Goal: Feedback & Contribution: Contribute content

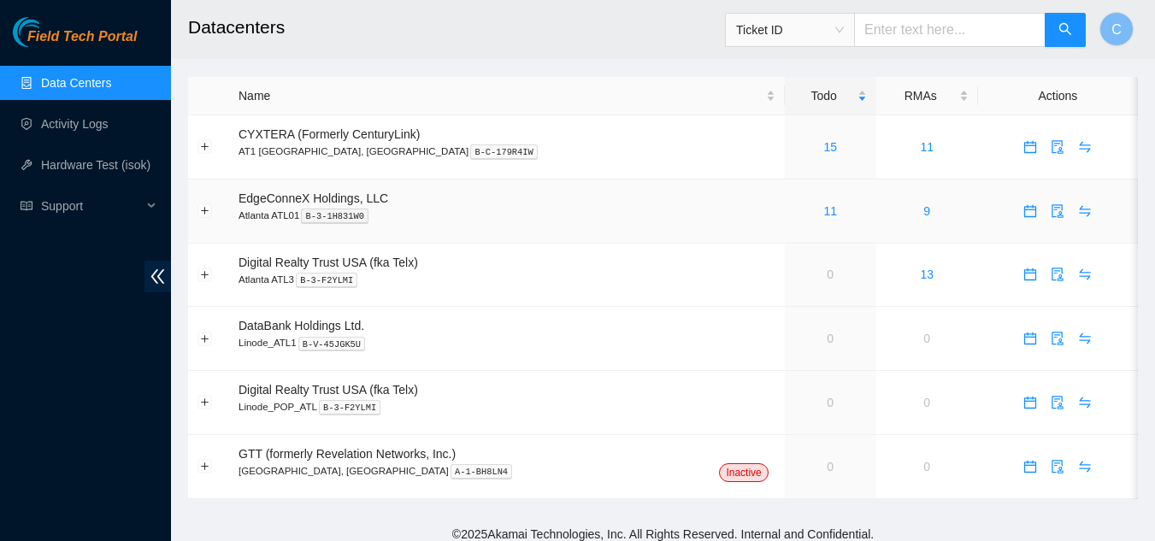
click at [794, 210] on div "11" at bounding box center [830, 211] width 73 height 19
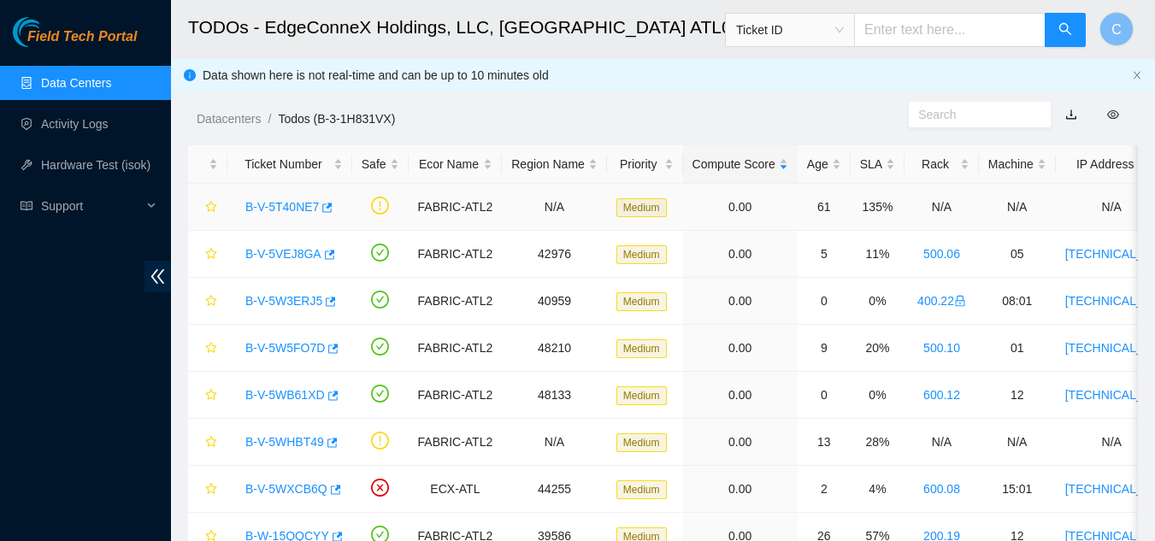
click at [280, 213] on link "B-V-5T40NE7" at bounding box center [282, 207] width 74 height 14
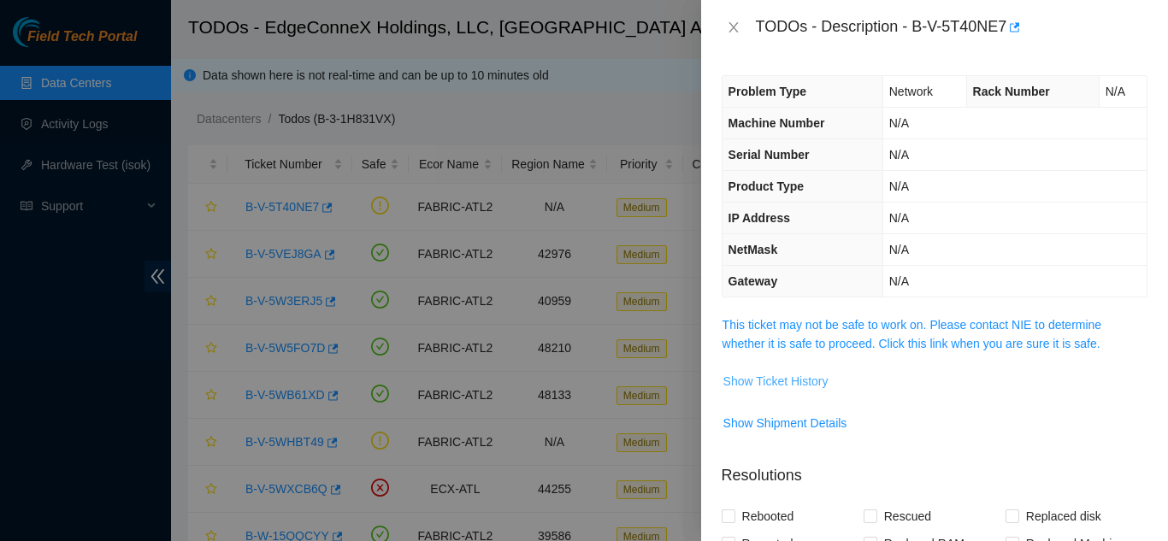
click at [812, 386] on span "Show Ticket History" at bounding box center [775, 381] width 105 height 19
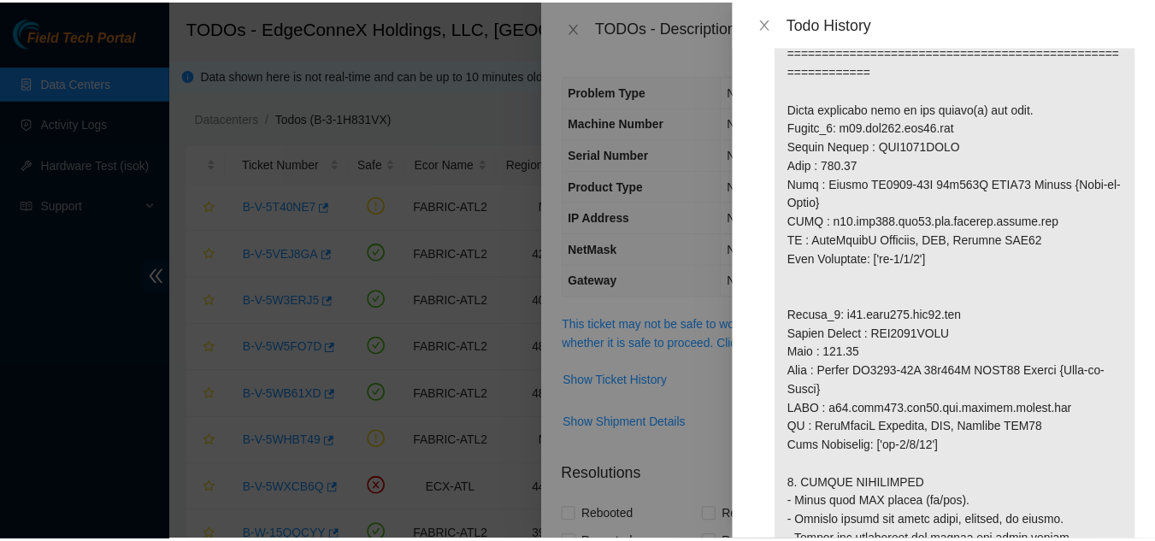
scroll to position [1026, 0]
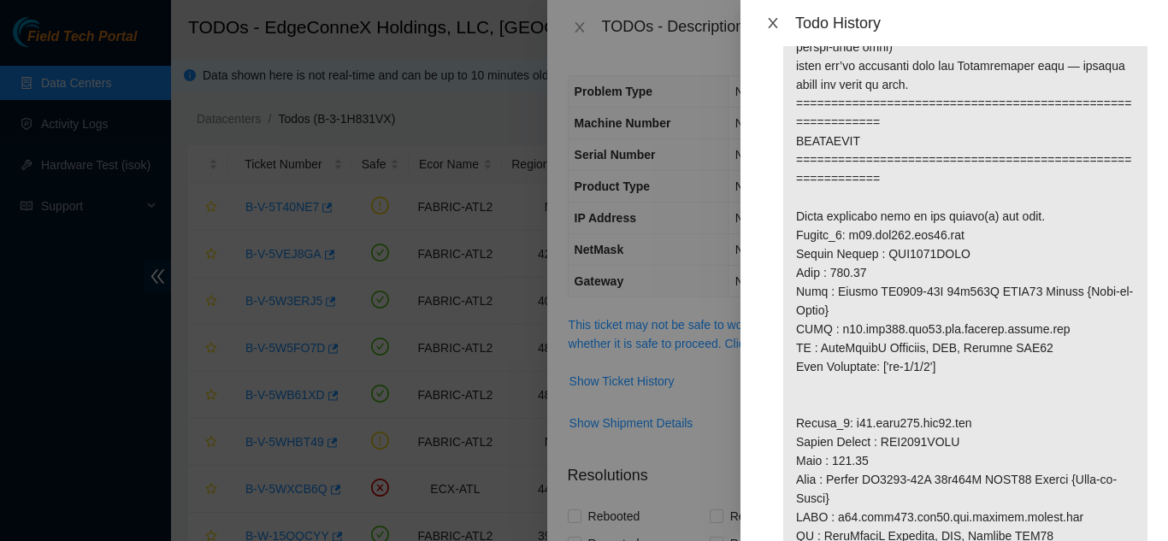
click at [776, 21] on icon "close" at bounding box center [773, 23] width 14 height 14
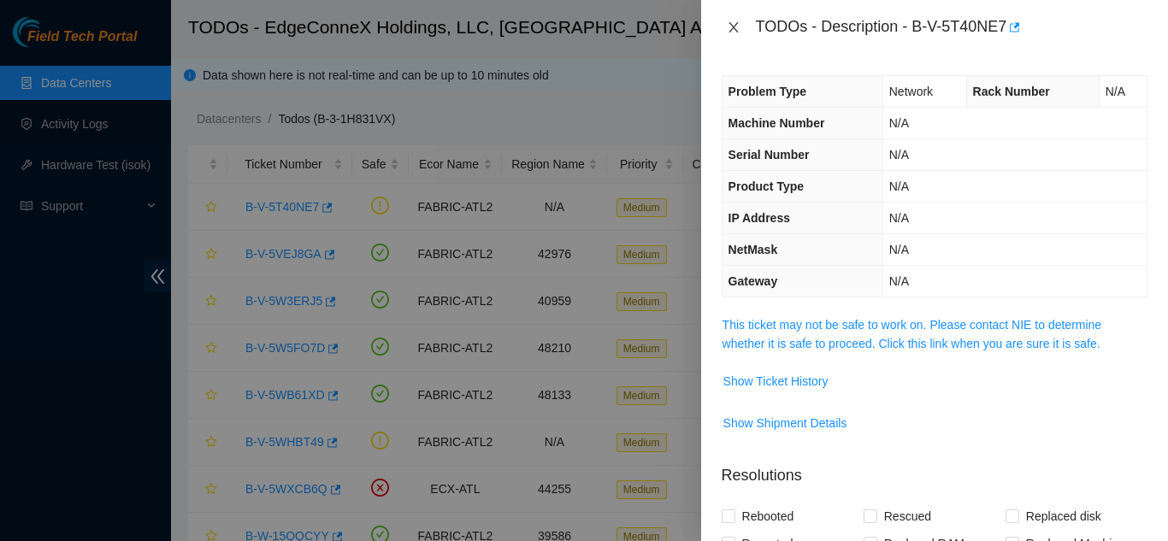
click at [733, 30] on icon "close" at bounding box center [734, 28] width 14 height 14
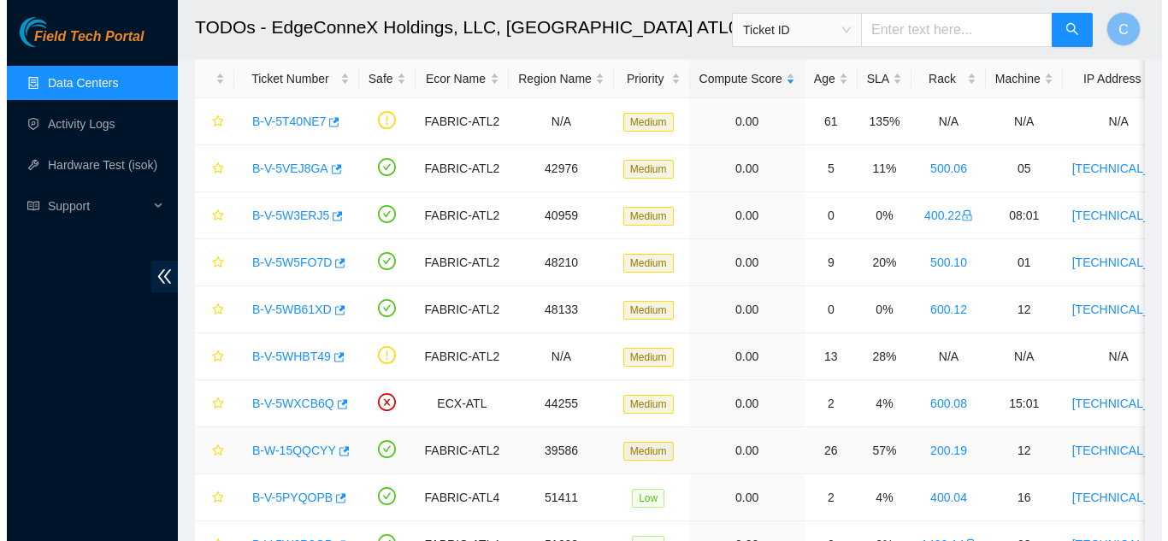
scroll to position [226, 0]
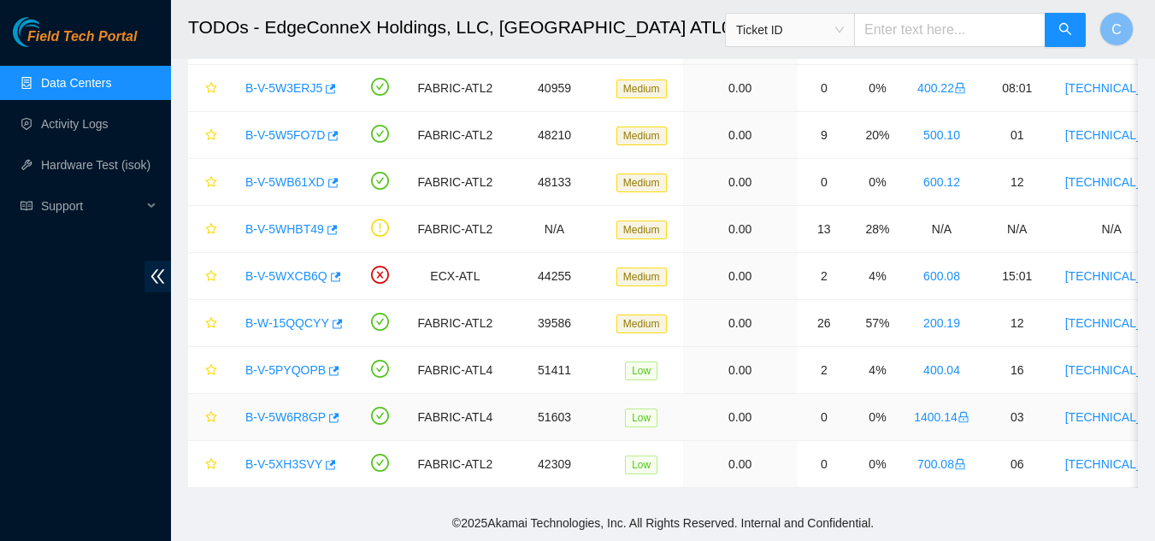
click at [283, 410] on link "B-V-5W6R8GP" at bounding box center [285, 417] width 80 height 14
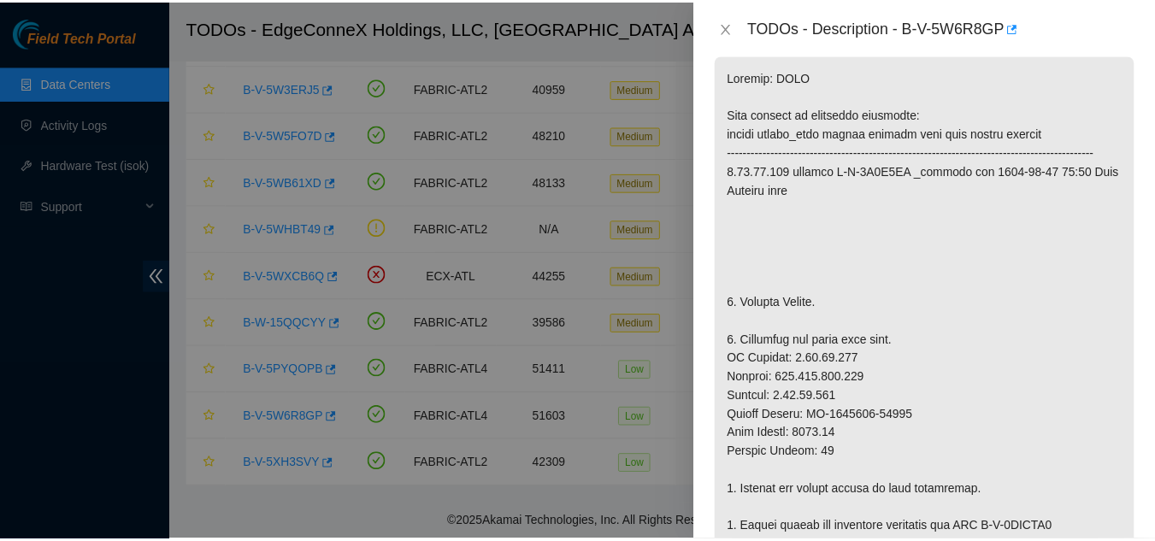
scroll to position [342, 0]
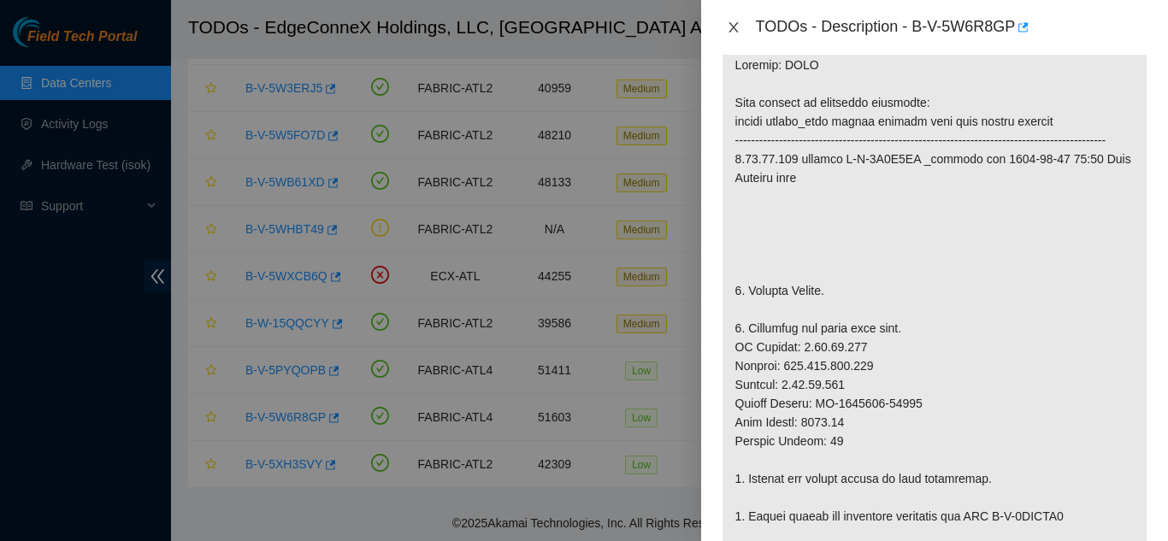
click at [733, 25] on icon "close" at bounding box center [734, 28] width 14 height 14
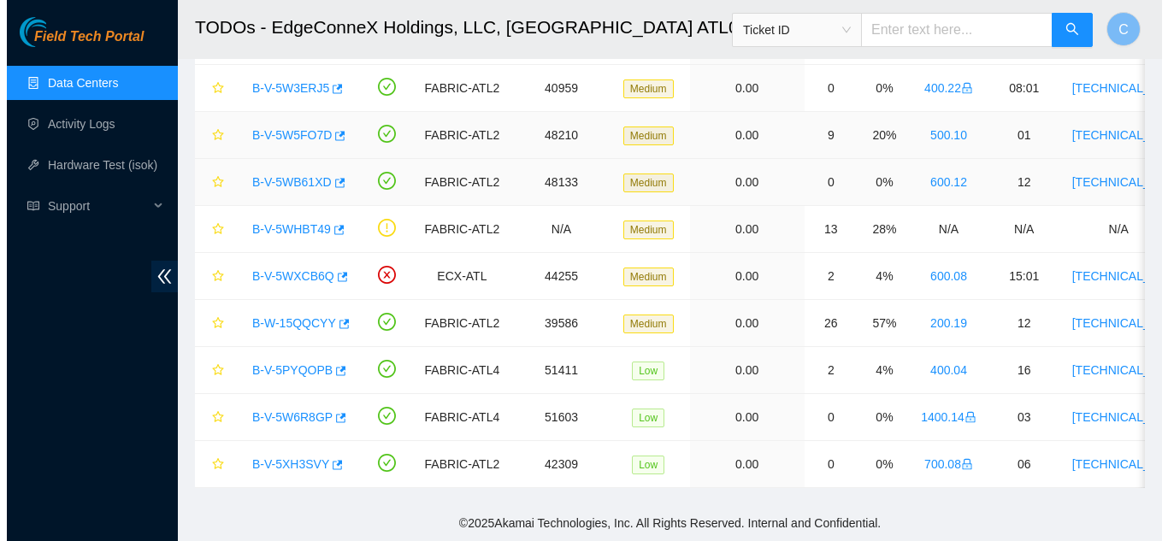
scroll to position [367, 0]
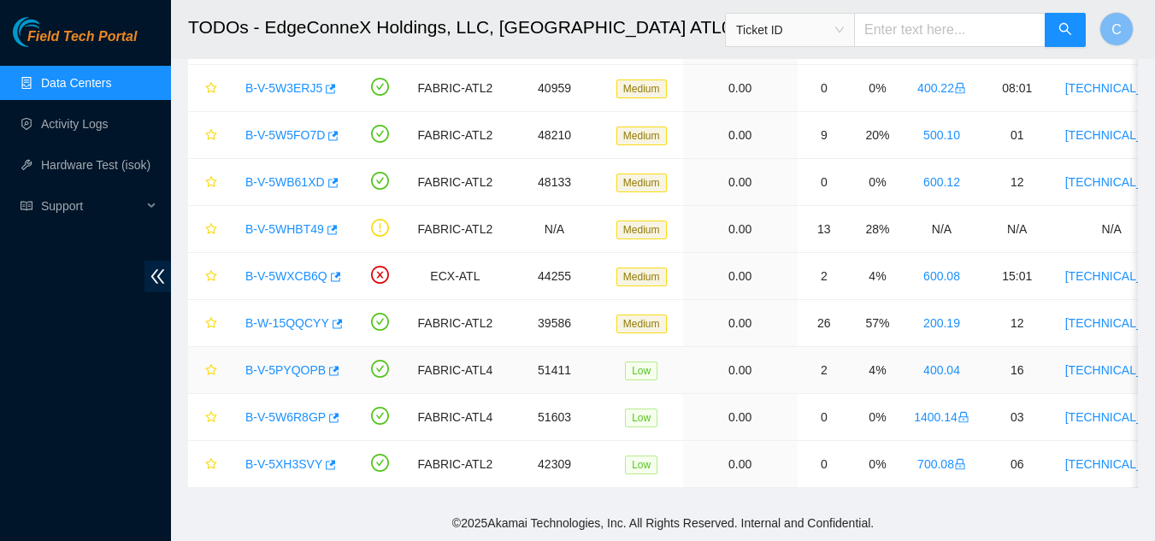
click at [285, 363] on link "B-V-5PYQOPB" at bounding box center [285, 370] width 80 height 14
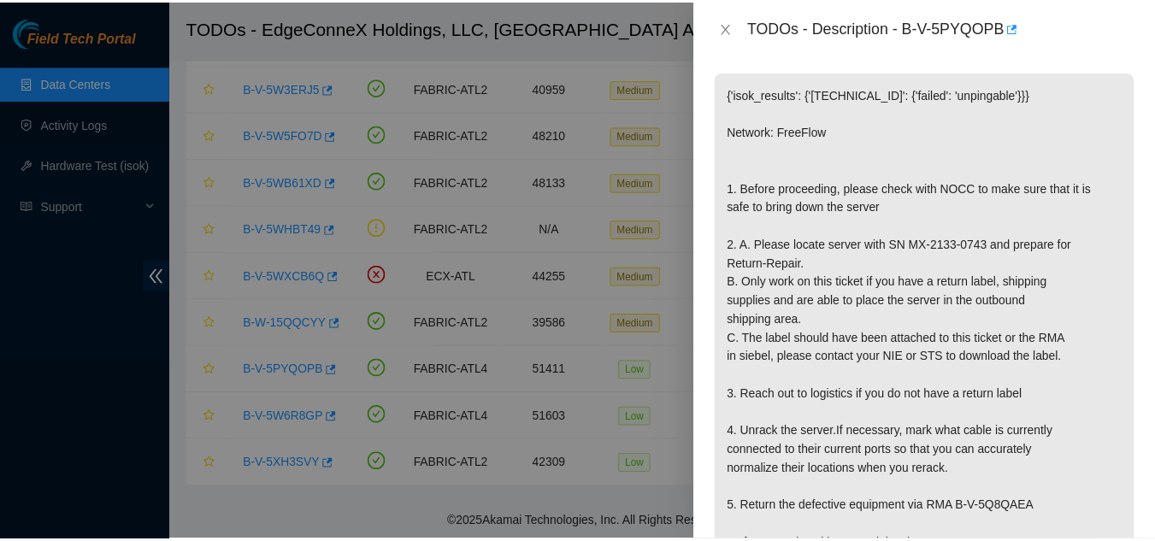
scroll to position [342, 0]
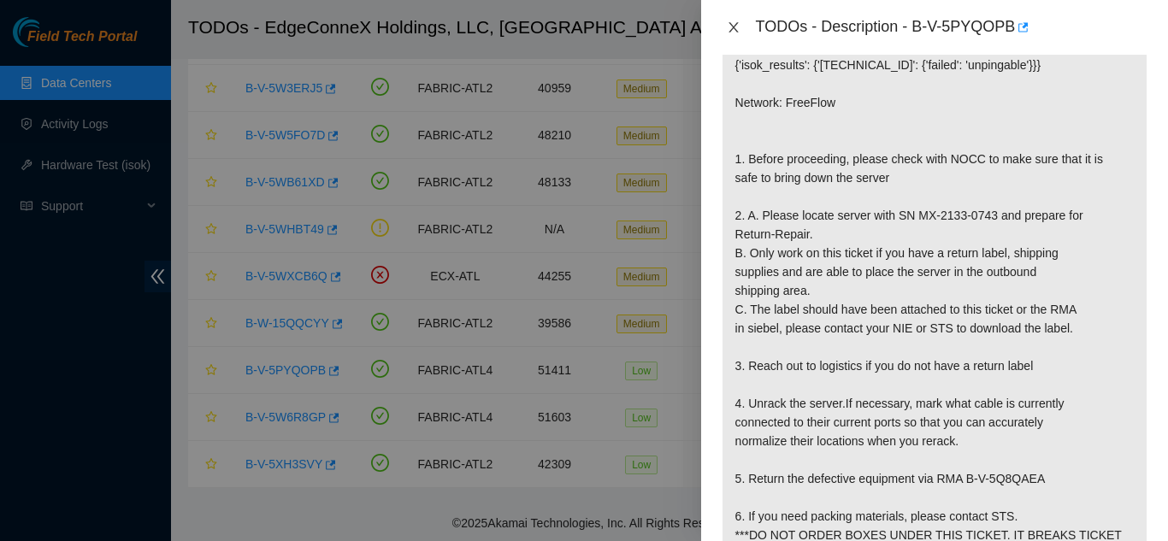
click at [734, 20] on button "Close" at bounding box center [734, 28] width 24 height 16
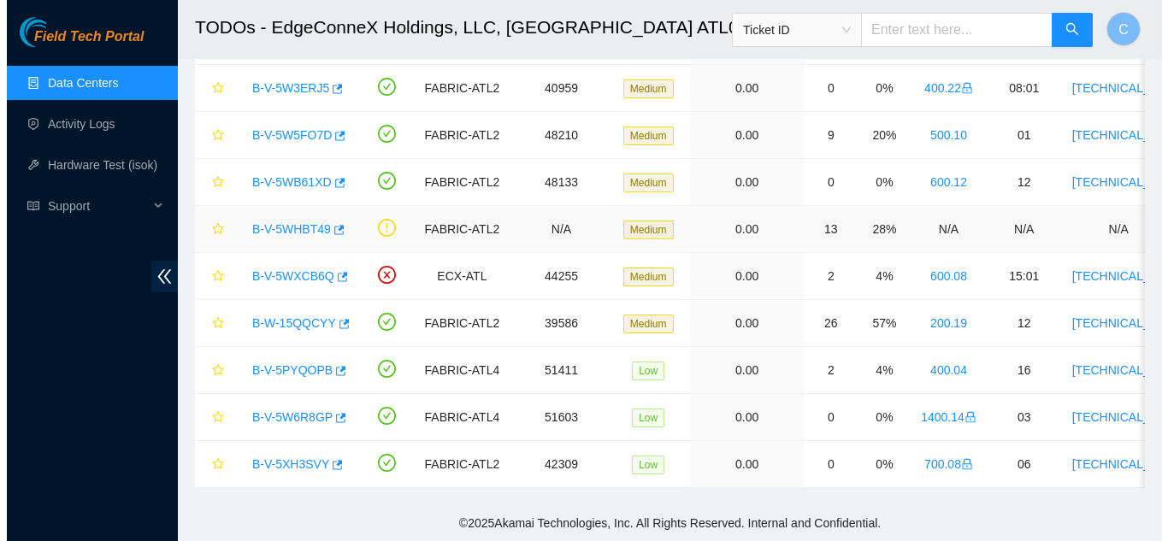
scroll to position [329, 0]
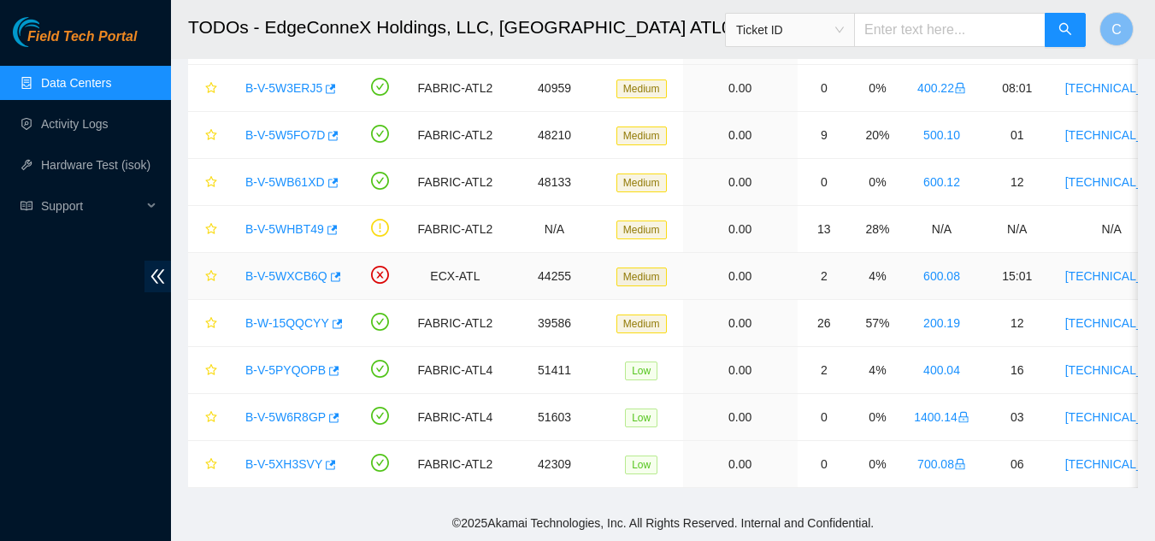
click at [303, 269] on link "B-V-5WXCB6Q" at bounding box center [286, 276] width 82 height 14
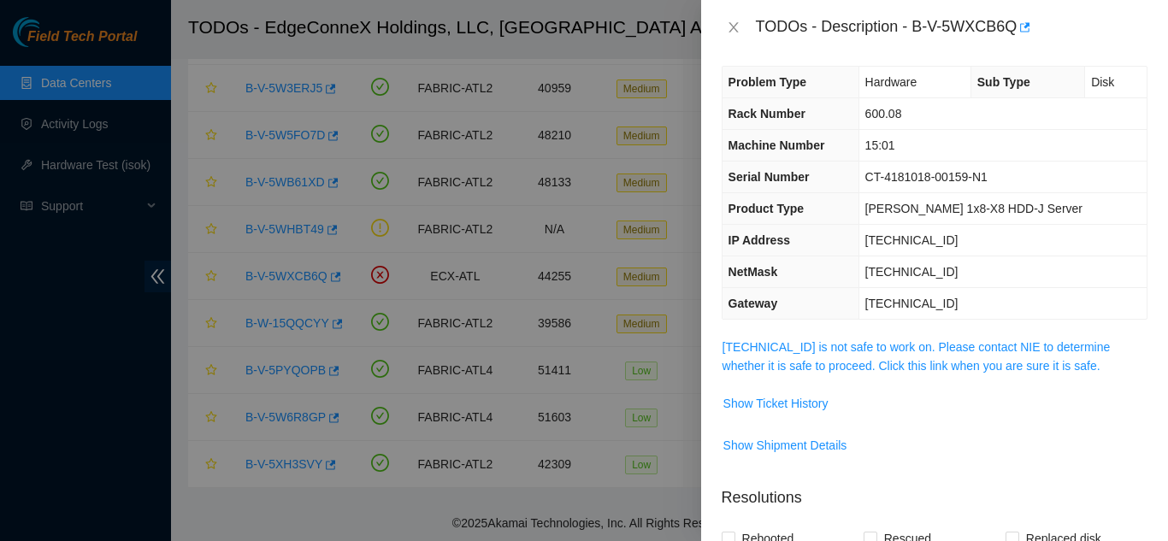
scroll to position [0, 0]
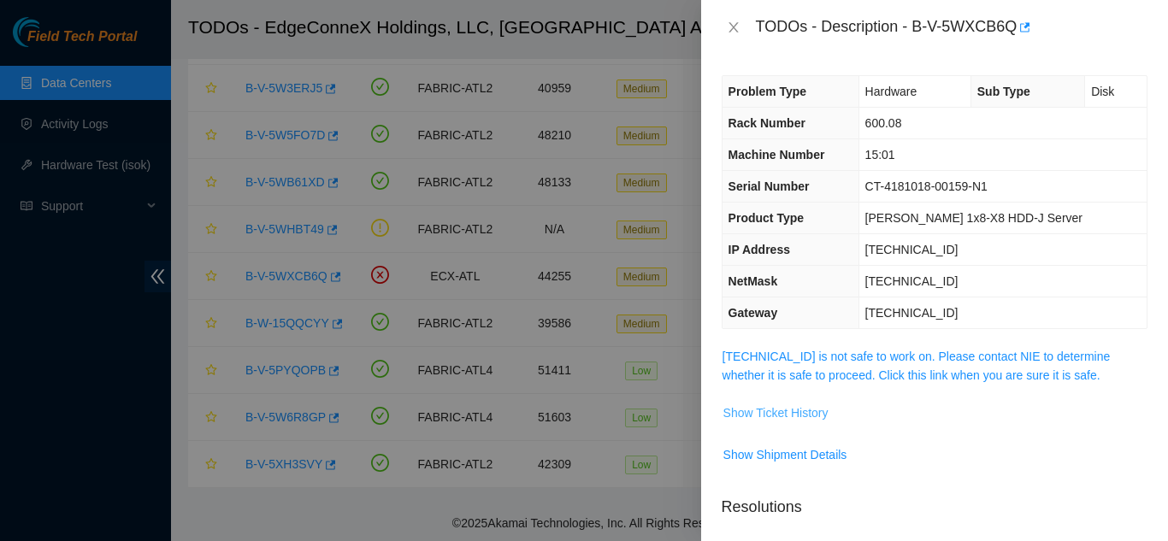
click at [801, 416] on span "Show Ticket History" at bounding box center [775, 413] width 105 height 19
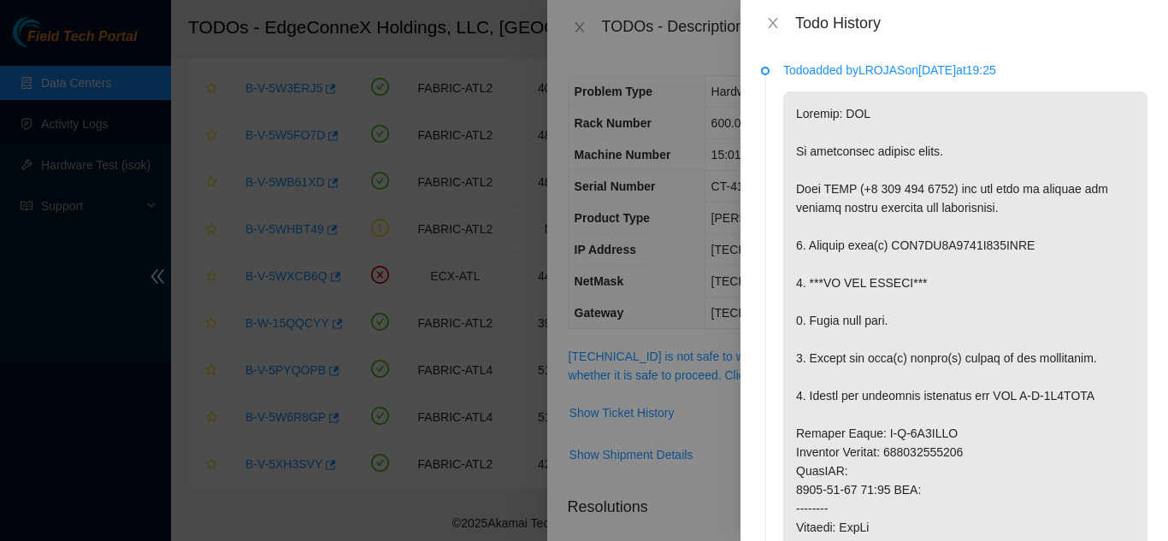
click at [774, 15] on div "Todo History" at bounding box center [954, 23] width 387 height 19
click at [770, 19] on icon "close" at bounding box center [772, 23] width 9 height 10
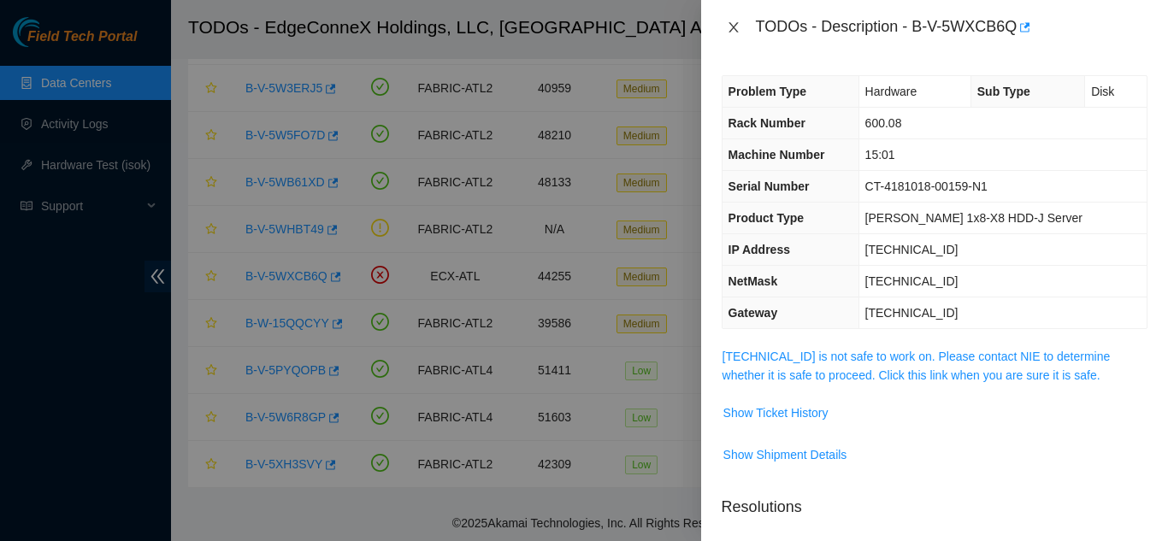
click at [735, 30] on icon "close" at bounding box center [733, 27] width 9 height 10
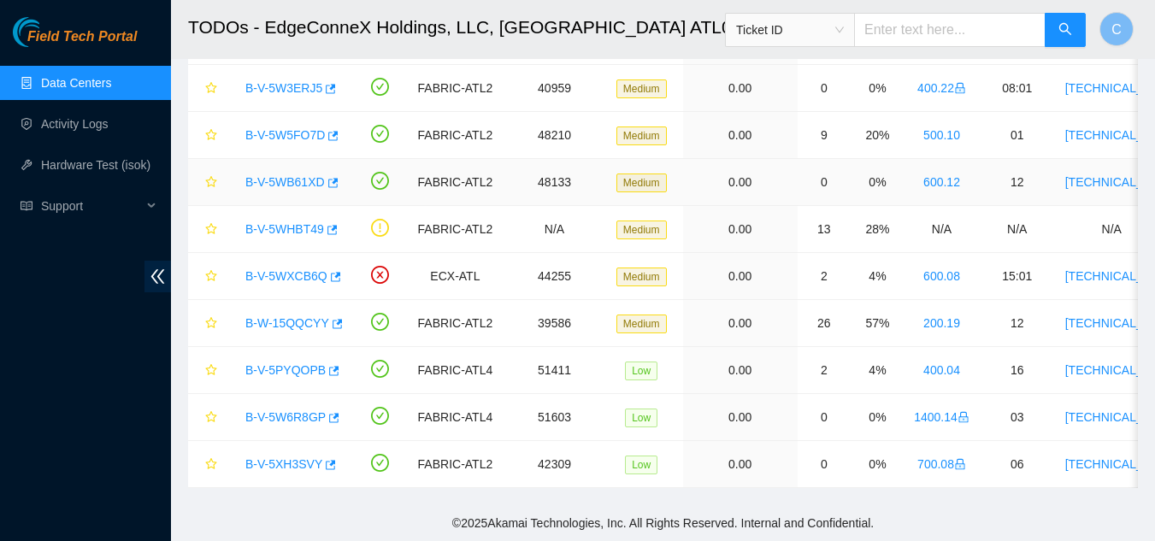
click at [286, 175] on link "B-V-5WB61XD" at bounding box center [285, 182] width 80 height 14
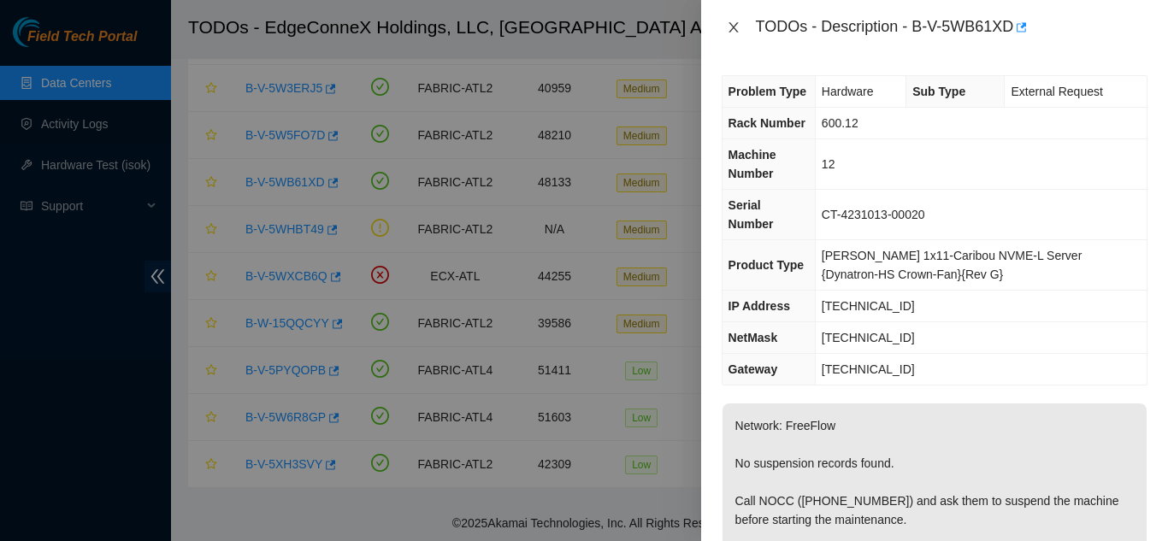
click at [727, 25] on icon "close" at bounding box center [734, 28] width 14 height 14
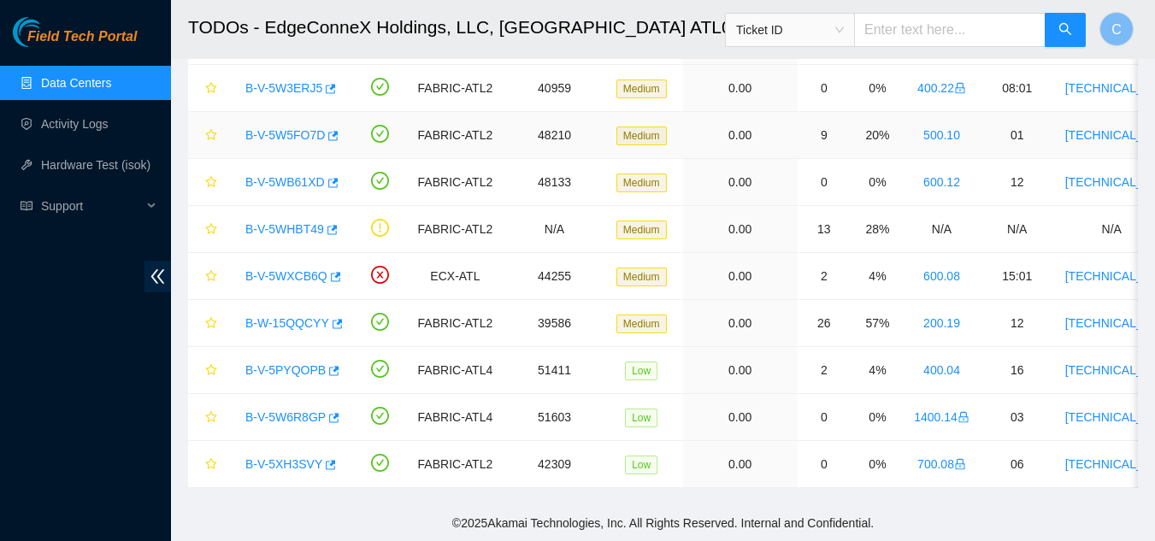
click at [282, 128] on link "B-V-5W5FO7D" at bounding box center [285, 135] width 80 height 14
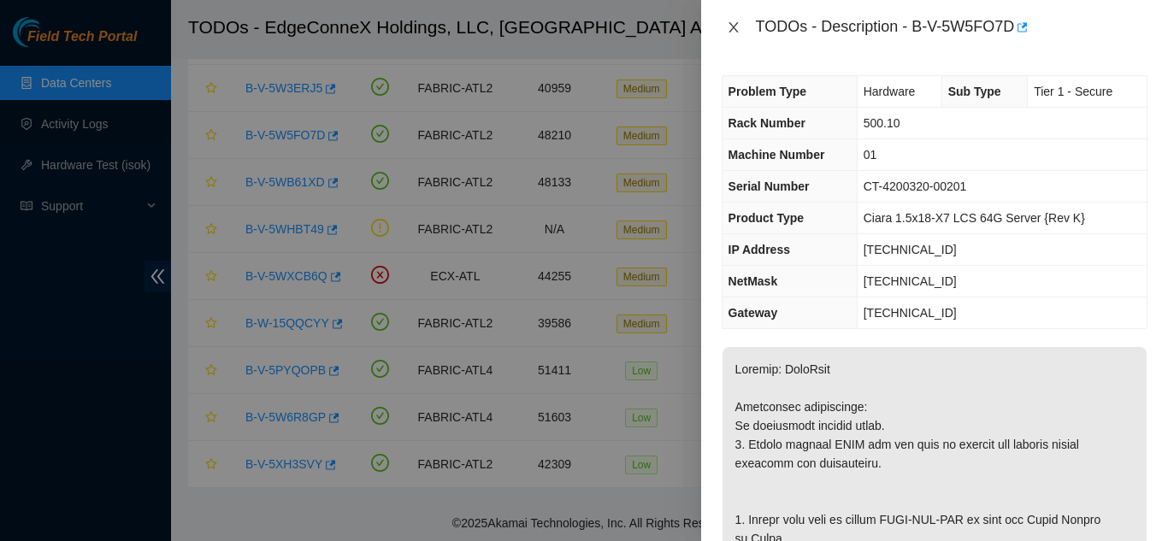
click at [738, 32] on icon "close" at bounding box center [734, 28] width 14 height 14
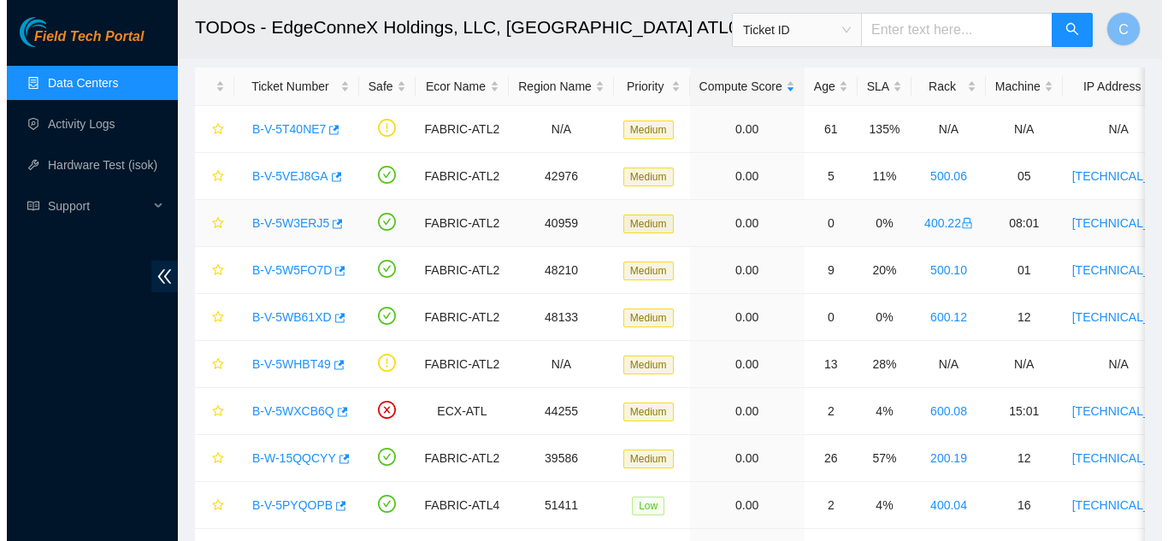
scroll to position [55, 0]
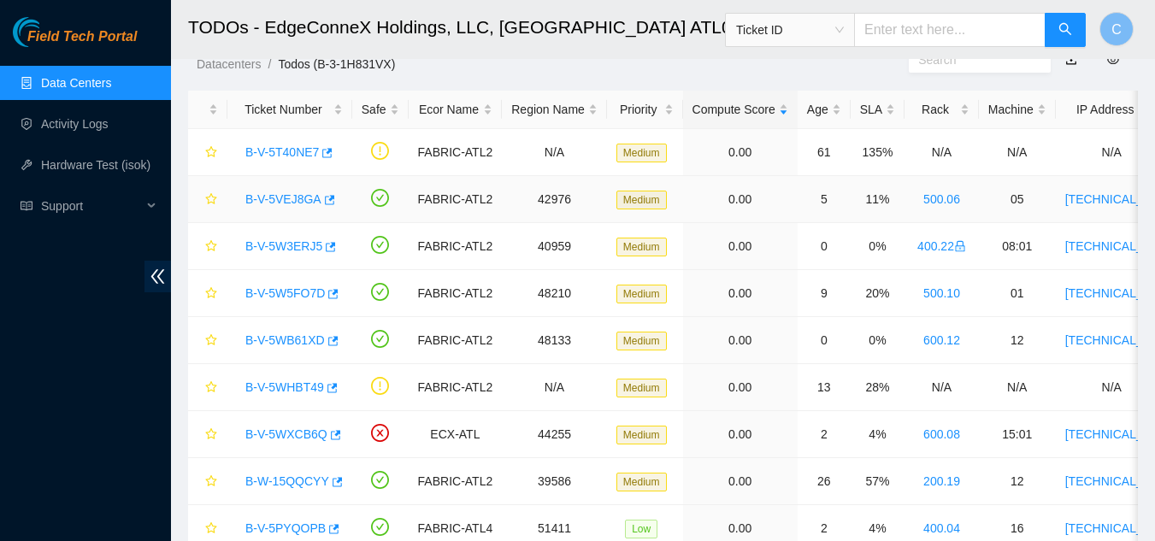
click at [290, 199] on link "B-V-5VEJ8GA" at bounding box center [283, 199] width 76 height 14
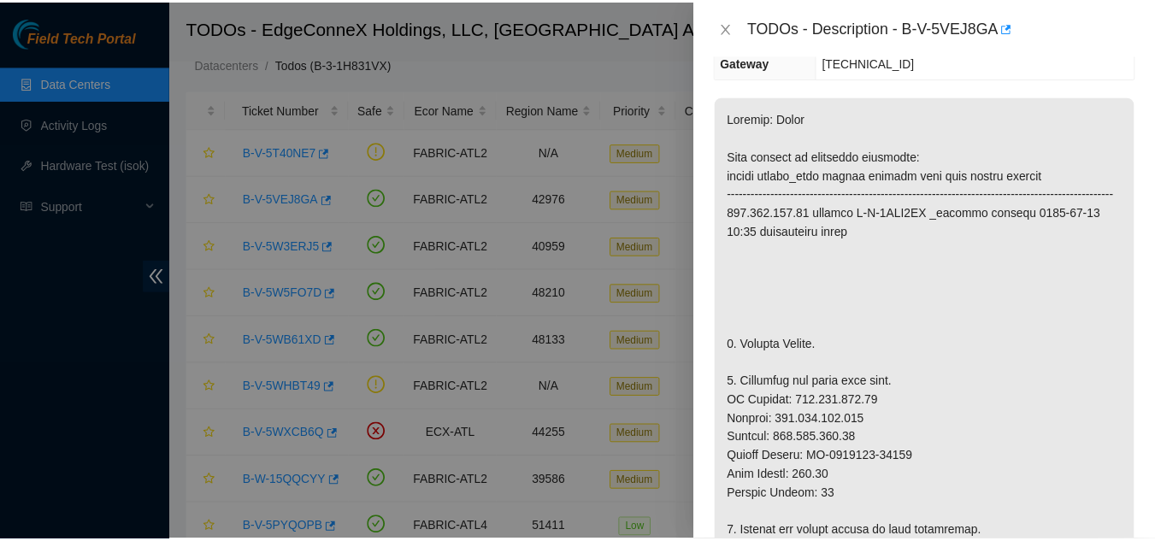
scroll to position [0, 0]
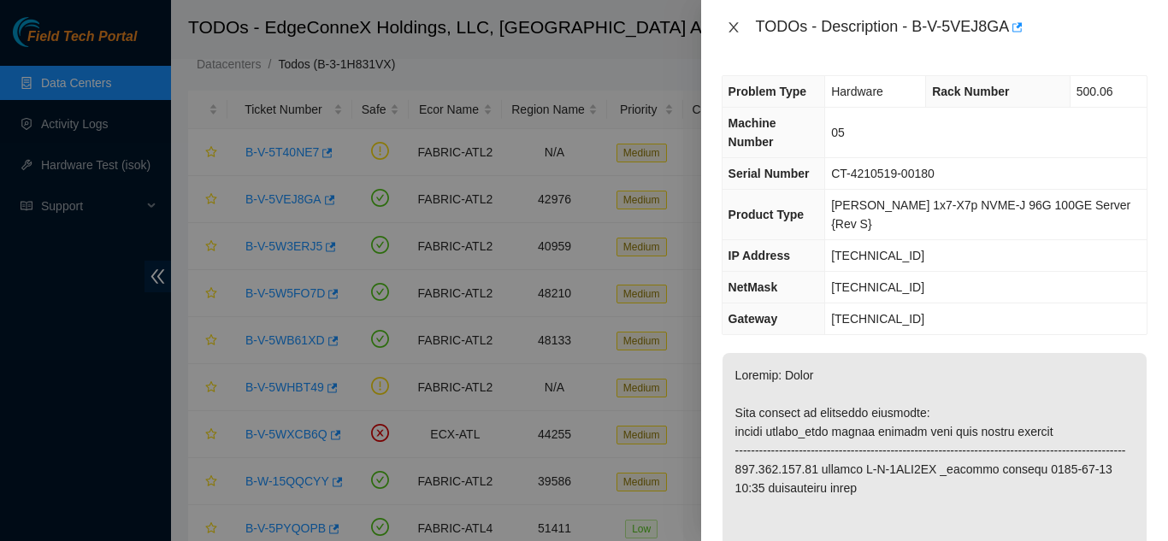
click at [738, 30] on icon "close" at bounding box center [734, 28] width 14 height 14
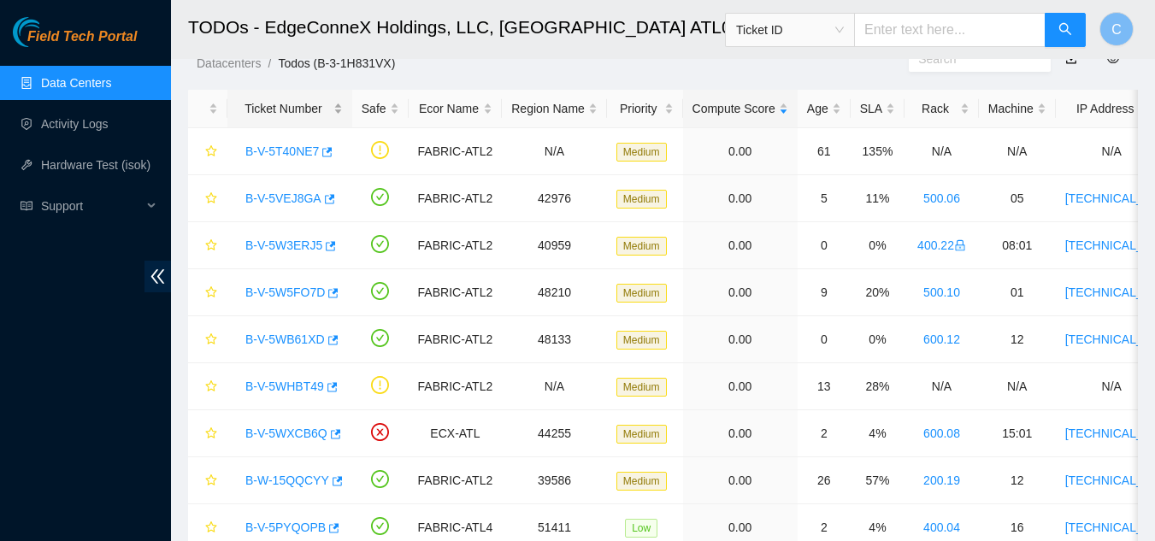
scroll to position [55, 0]
click at [74, 125] on link "Activity Logs" at bounding box center [75, 124] width 68 height 14
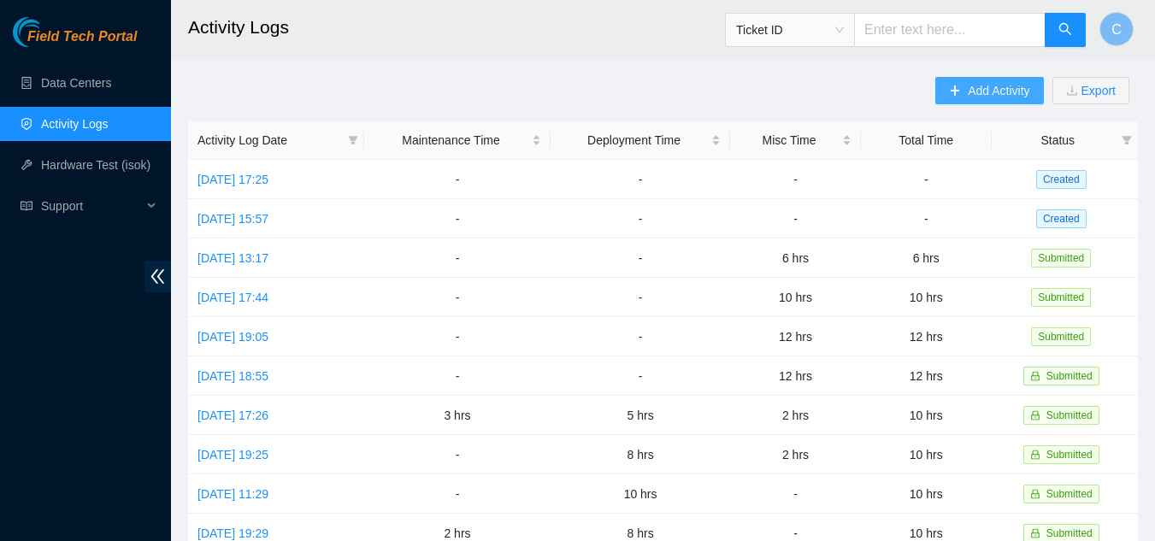
click at [1000, 96] on span "Add Activity" at bounding box center [999, 90] width 62 height 19
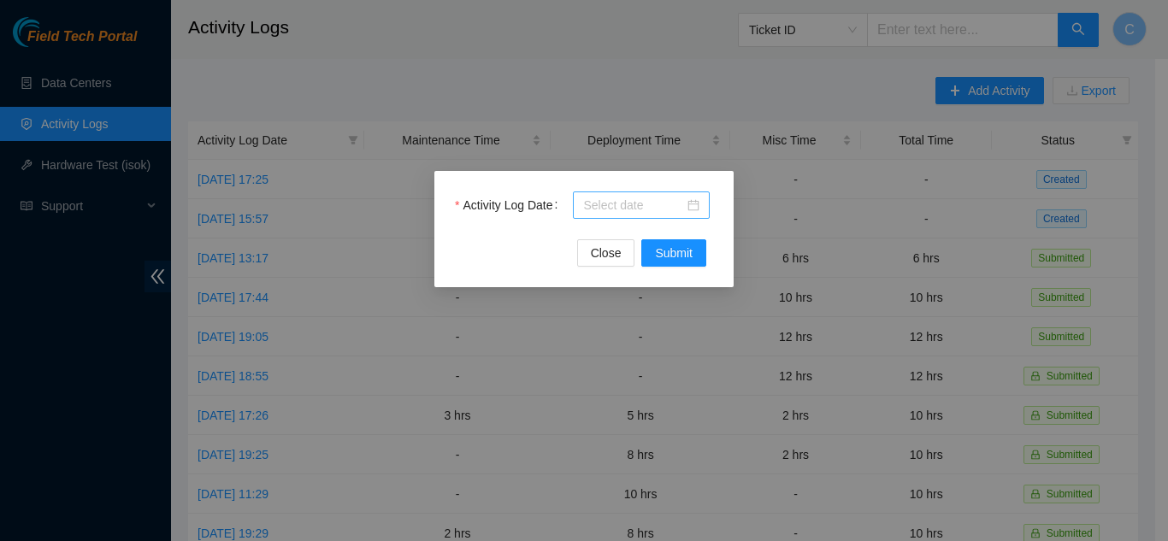
click at [658, 206] on input "Activity Log Date" at bounding box center [633, 205] width 101 height 19
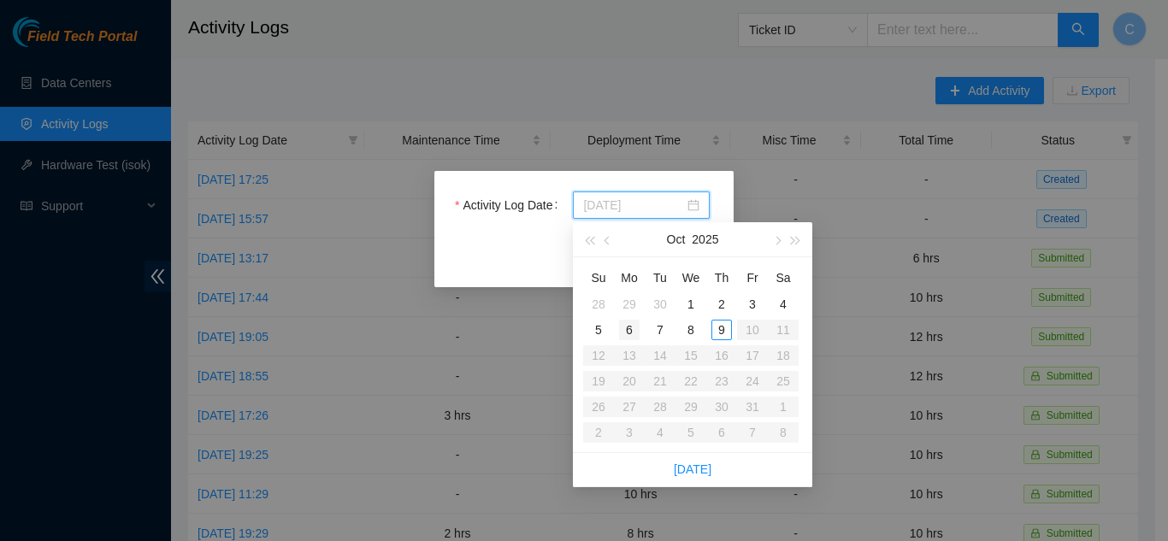
type input "2025-10-06"
click at [634, 326] on div "6" at bounding box center [629, 330] width 21 height 21
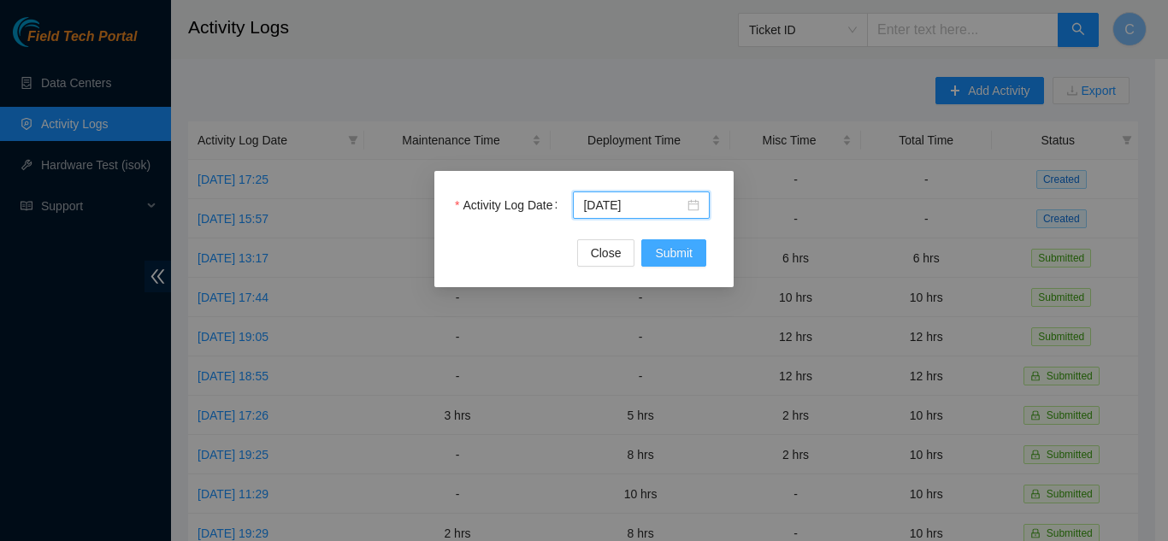
click at [676, 259] on span "Submit" at bounding box center [674, 253] width 38 height 19
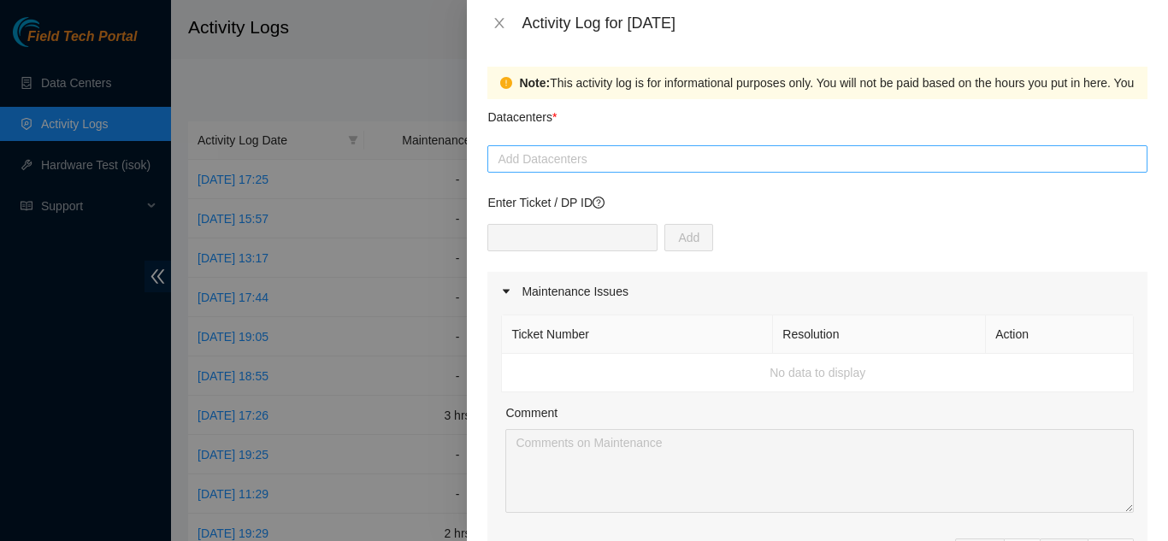
click at [657, 158] on div at bounding box center [818, 159] width 652 height 21
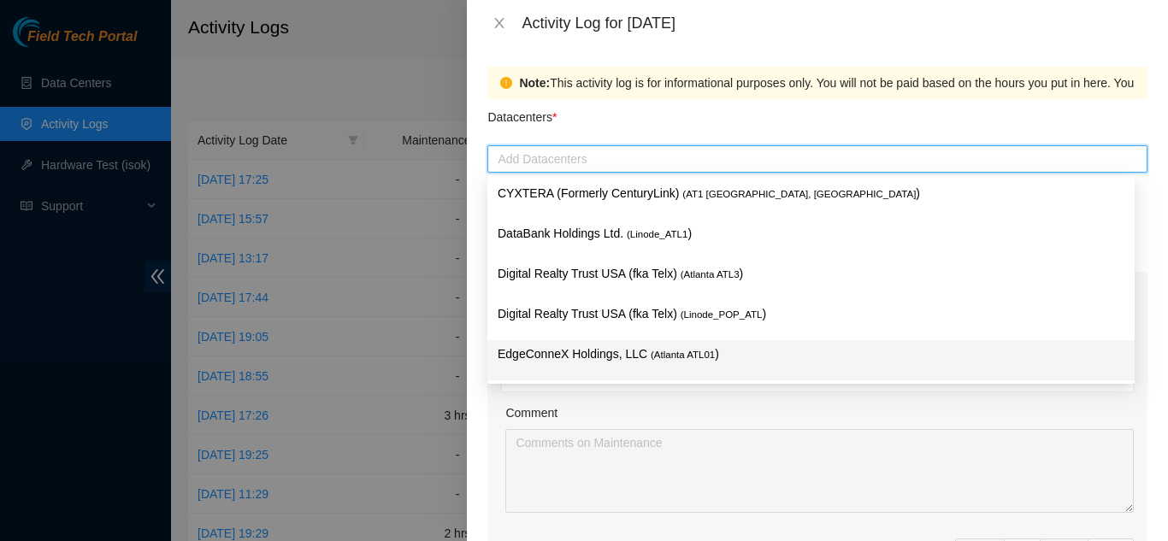
click at [564, 351] on p "EdgeConneX Holdings, LLC ( Atlanta ATL01 )" at bounding box center [811, 355] width 627 height 20
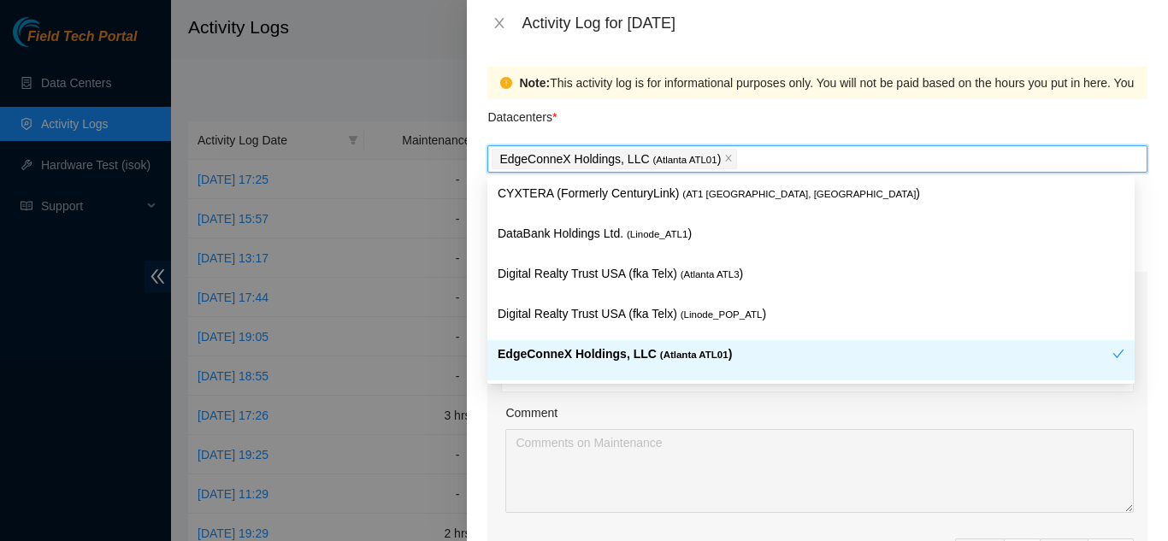
click at [689, 414] on div "Comment" at bounding box center [819, 417] width 629 height 26
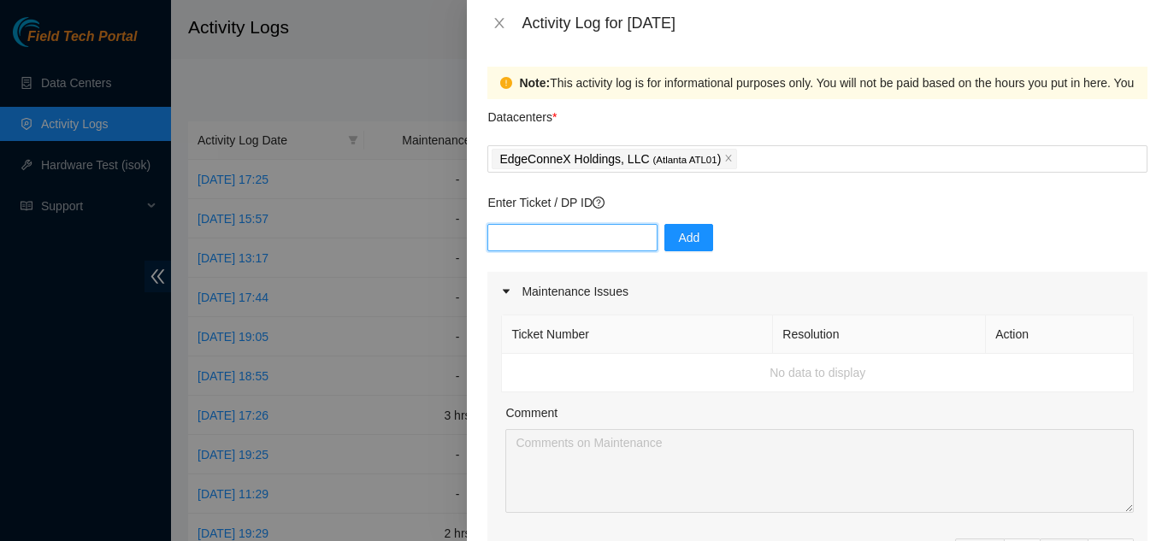
paste input "DP81101"
type input "DP81101"
click at [699, 230] on button "Add" at bounding box center [688, 237] width 49 height 27
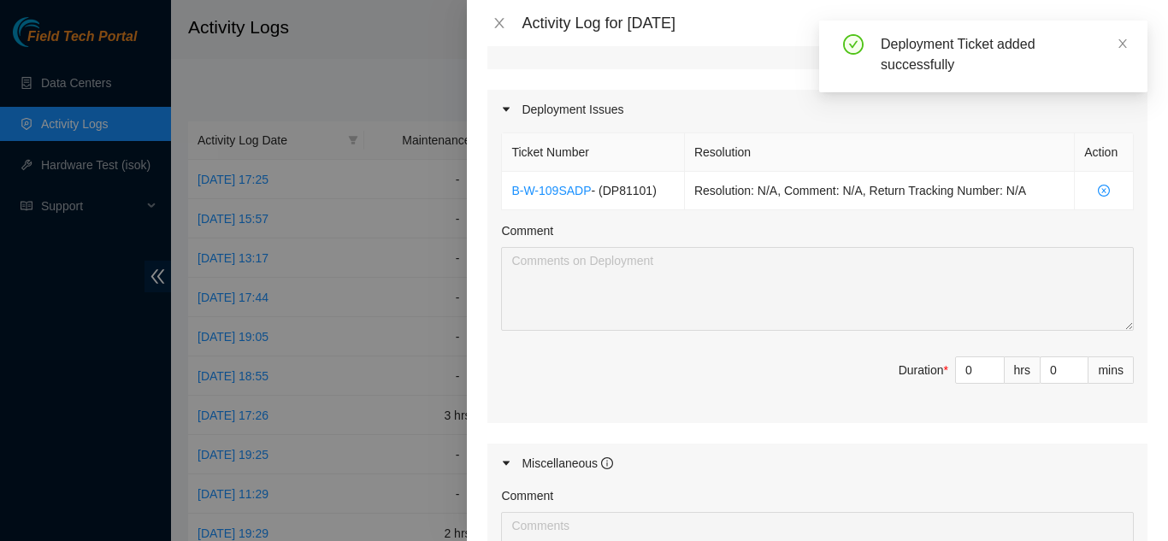
scroll to position [599, 0]
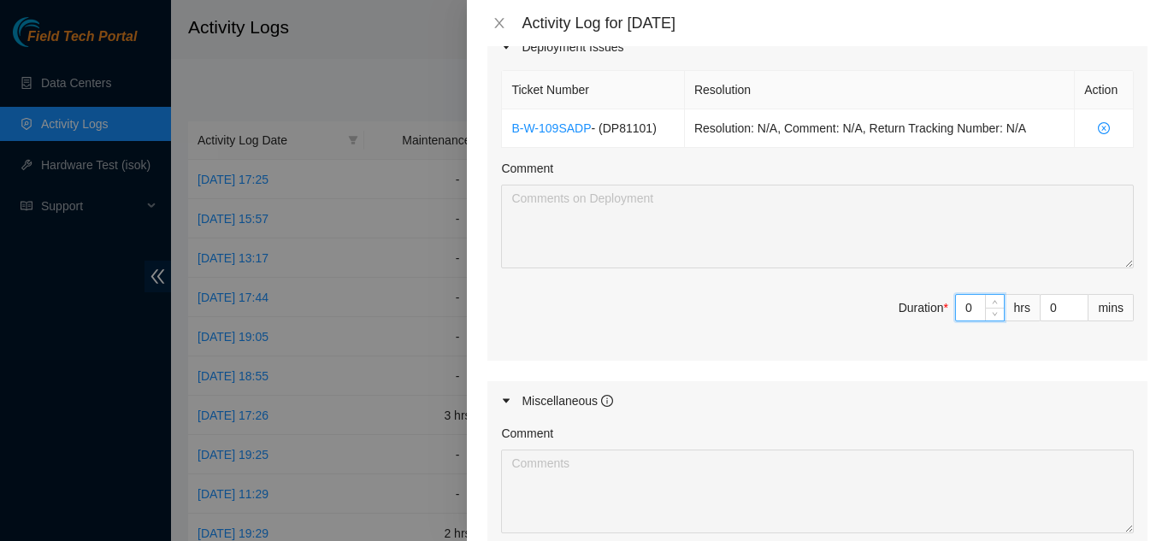
click at [960, 308] on input "0" at bounding box center [980, 308] width 48 height 26
type input "4"
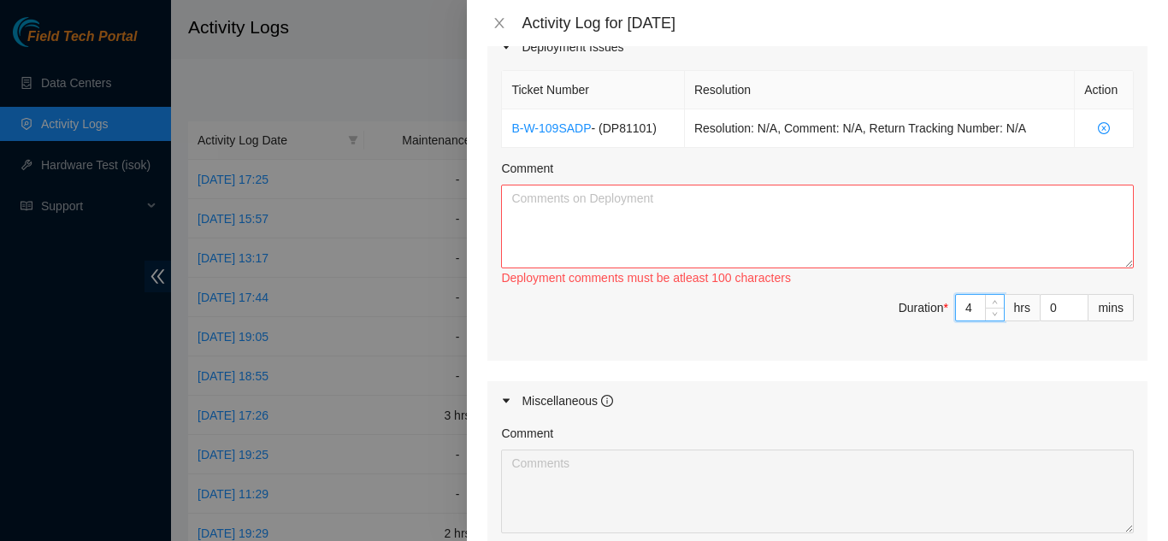
type input "4"
click at [712, 238] on textarea "Comment" at bounding box center [817, 227] width 633 height 84
type textarea "Training with Chris and Elijah:"
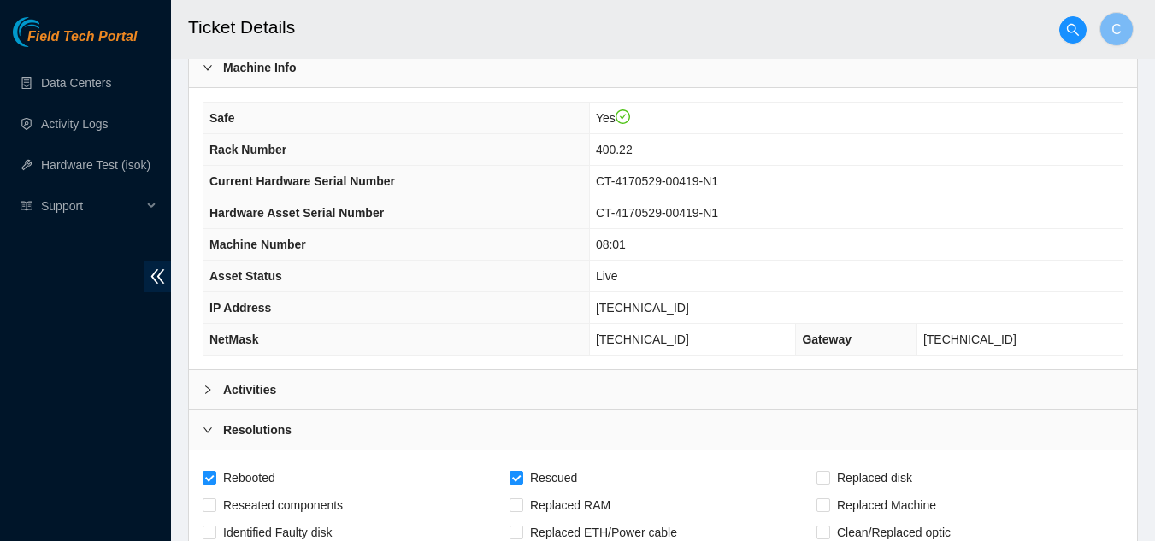
scroll to position [18, 0]
